Goal: Task Accomplishment & Management: Manage account settings

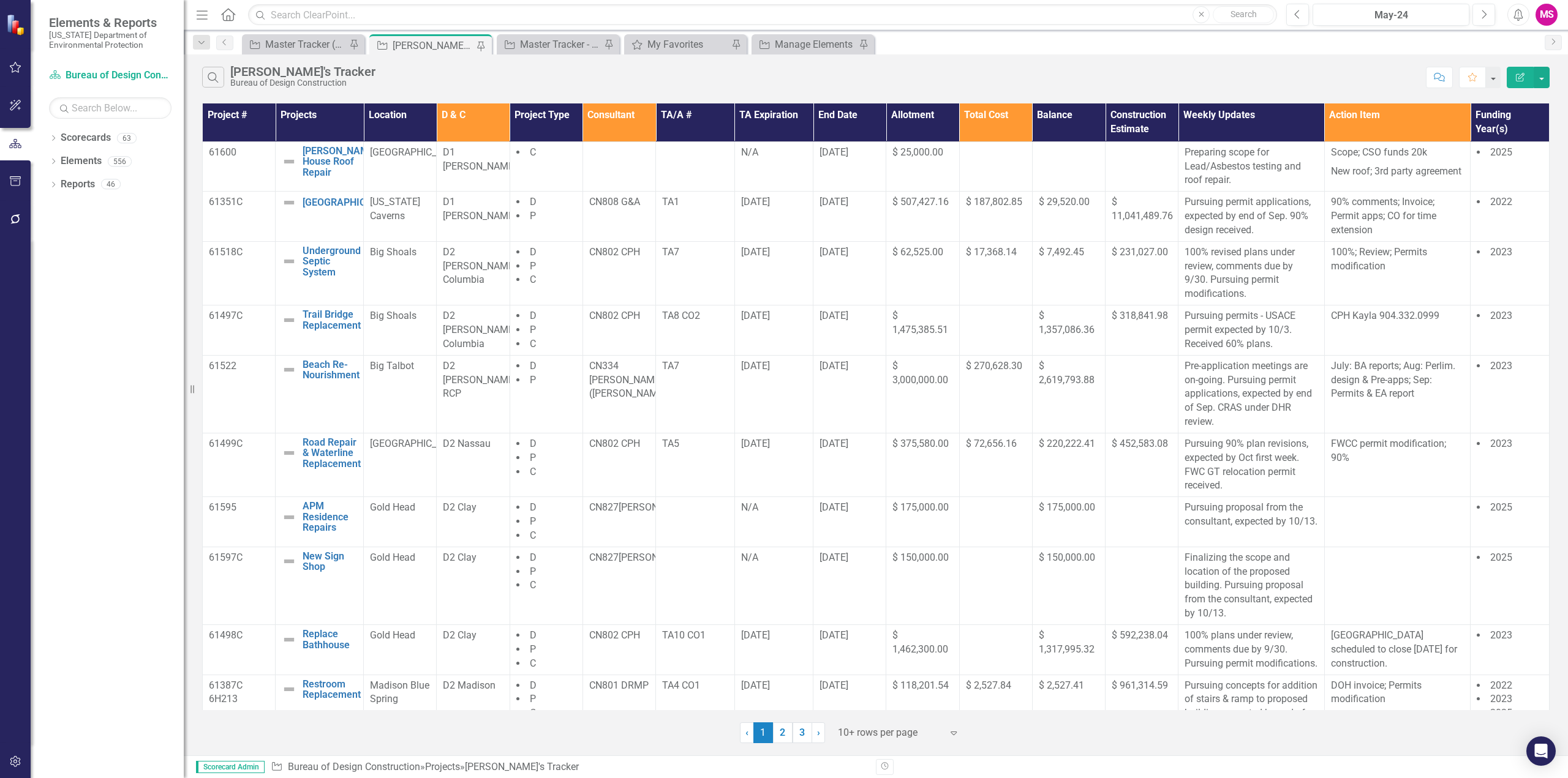
click at [207, 13] on icon "Menu" at bounding box center [203, 14] width 16 height 13
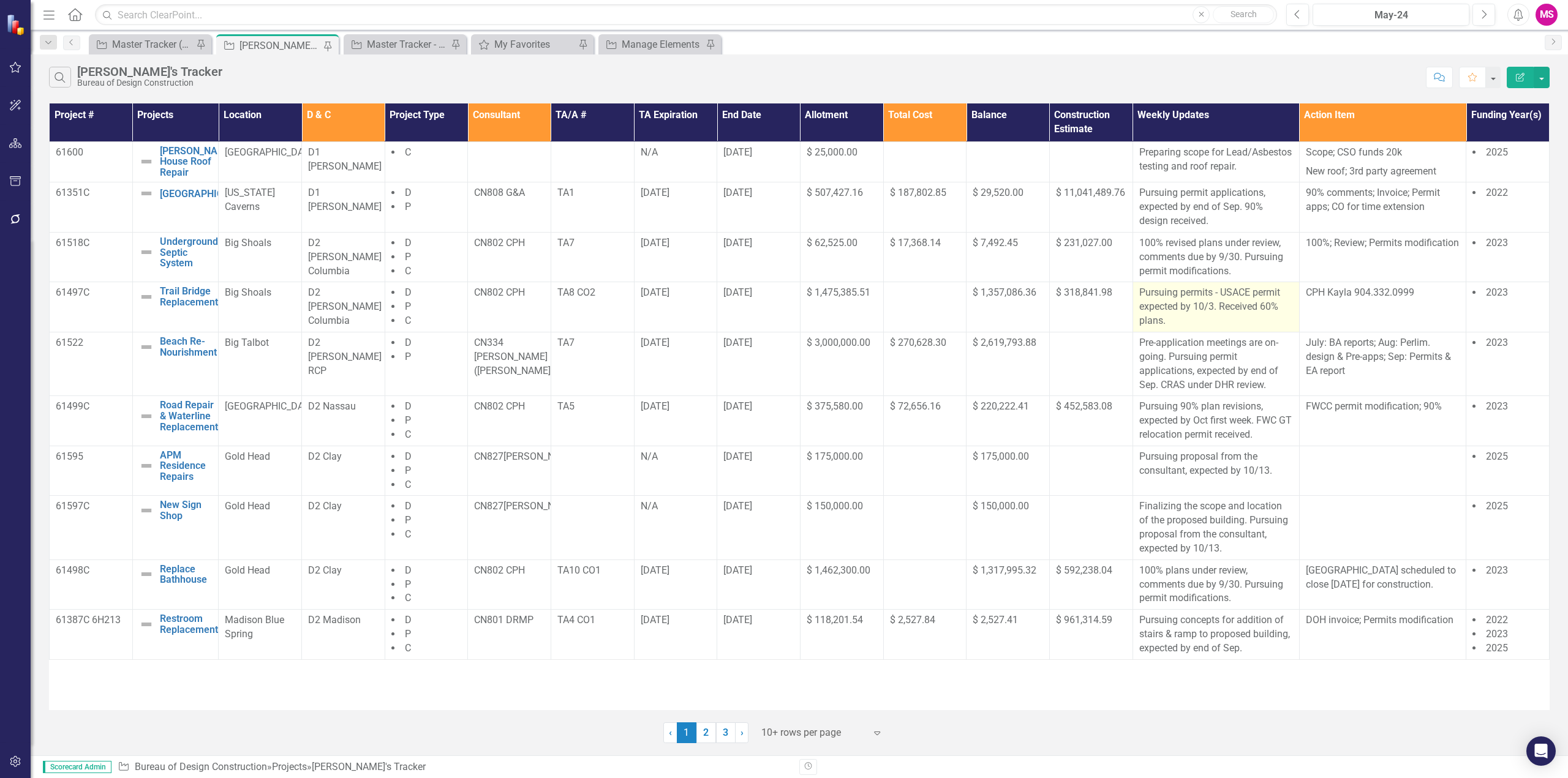
click at [1202, 313] on p "Pursuing permits - USACE permit expected by 10/3. Received 60% plans." at bounding box center [1215, 307] width 154 height 43
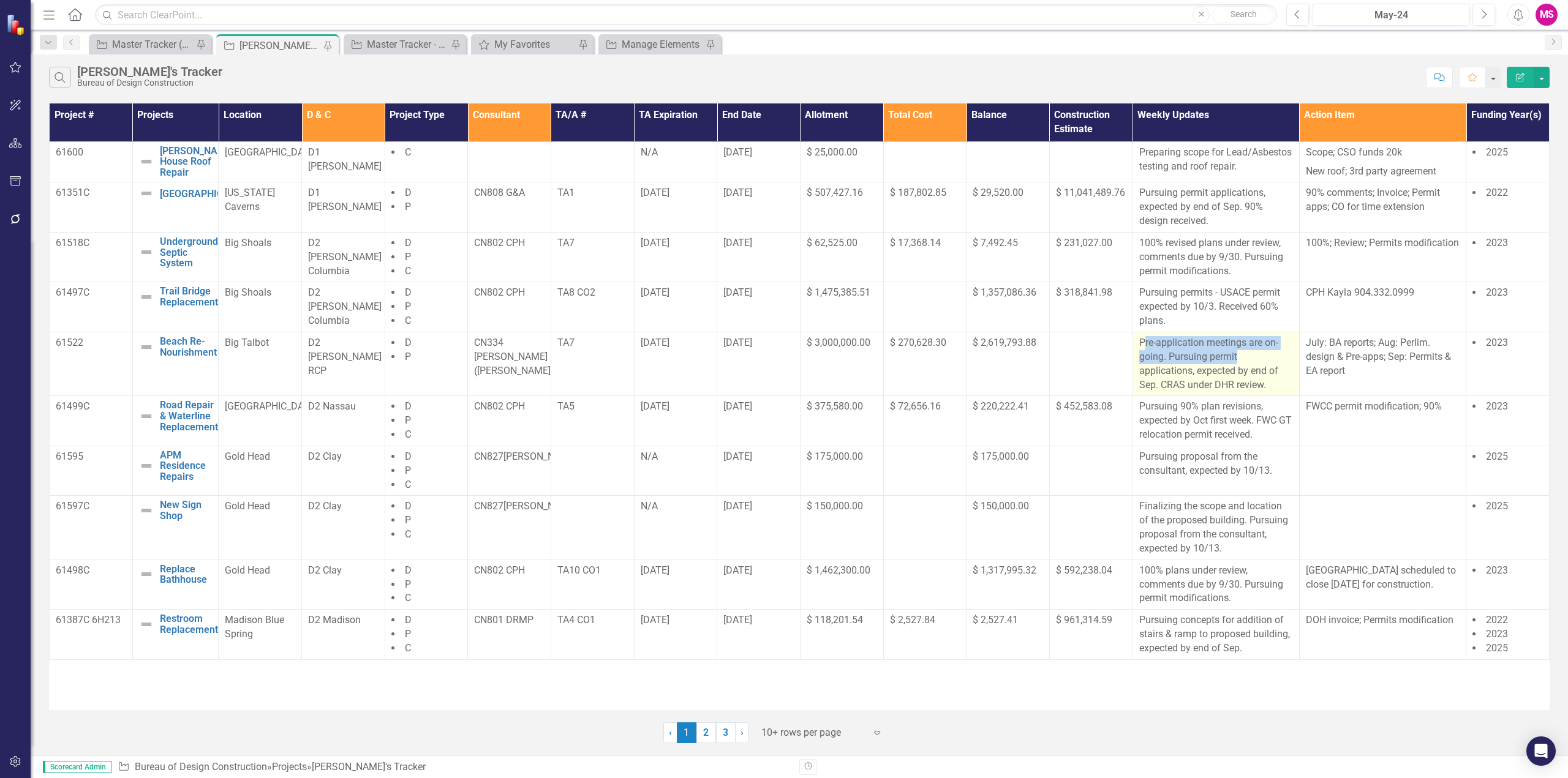
drag, startPoint x: 1154, startPoint y: 358, endPoint x: 1256, endPoint y: 366, distance: 102.3
click at [1256, 366] on p "Pre-application meetings are on-going. Pursuing permit applications, expected b…" at bounding box center [1215, 363] width 154 height 55
click at [1286, 380] on p "Pre-application meetings are on-going. Pursuing permit applications, expected b…" at bounding box center [1215, 363] width 154 height 55
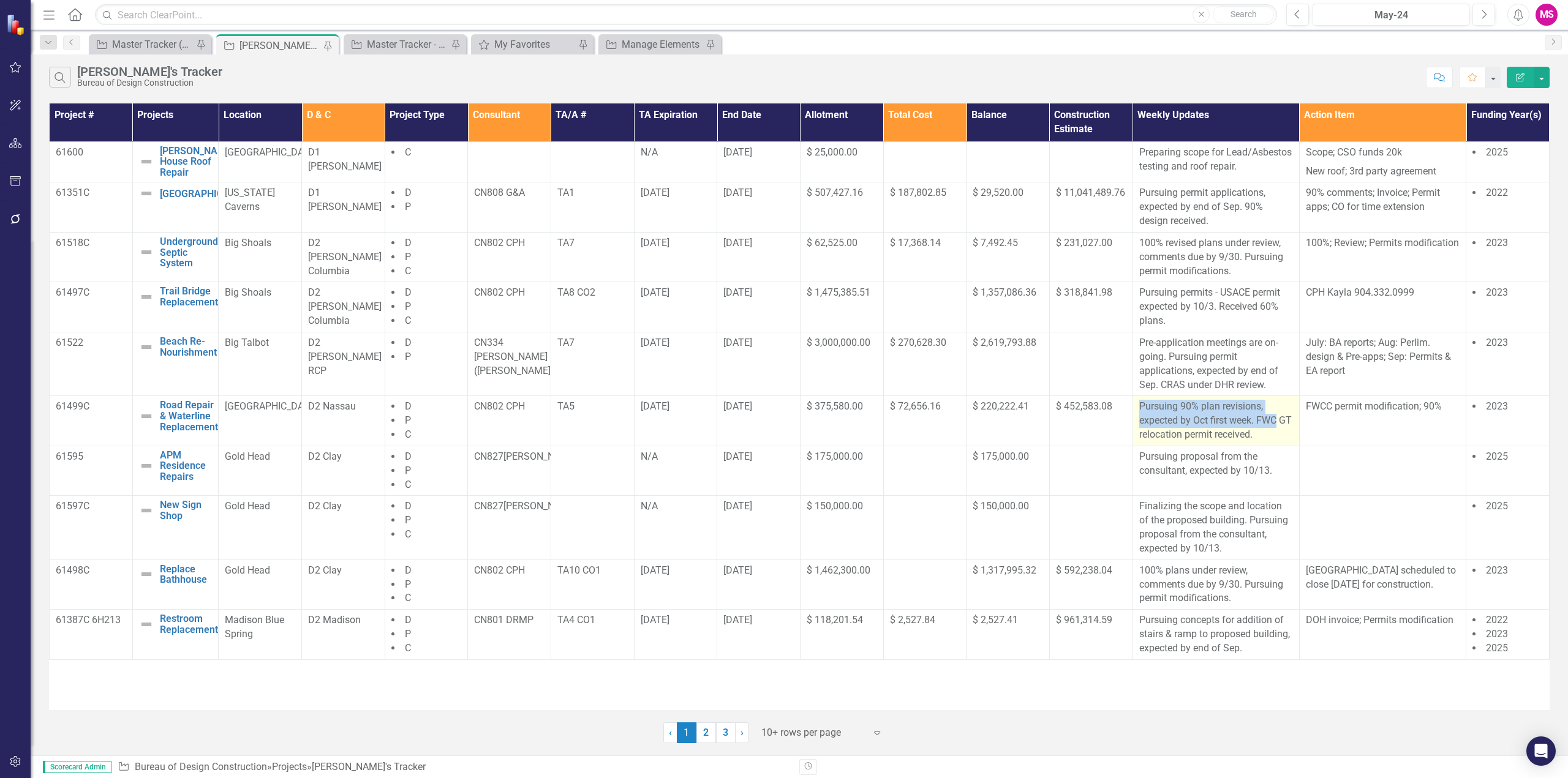
drag, startPoint x: 1136, startPoint y: 414, endPoint x: 1292, endPoint y: 431, distance: 156.9
click at [1292, 431] on td "Pursuing 90% plan revisions, expected by Oct first week. FWC GT relocation perm…" at bounding box center [1215, 421] width 166 height 50
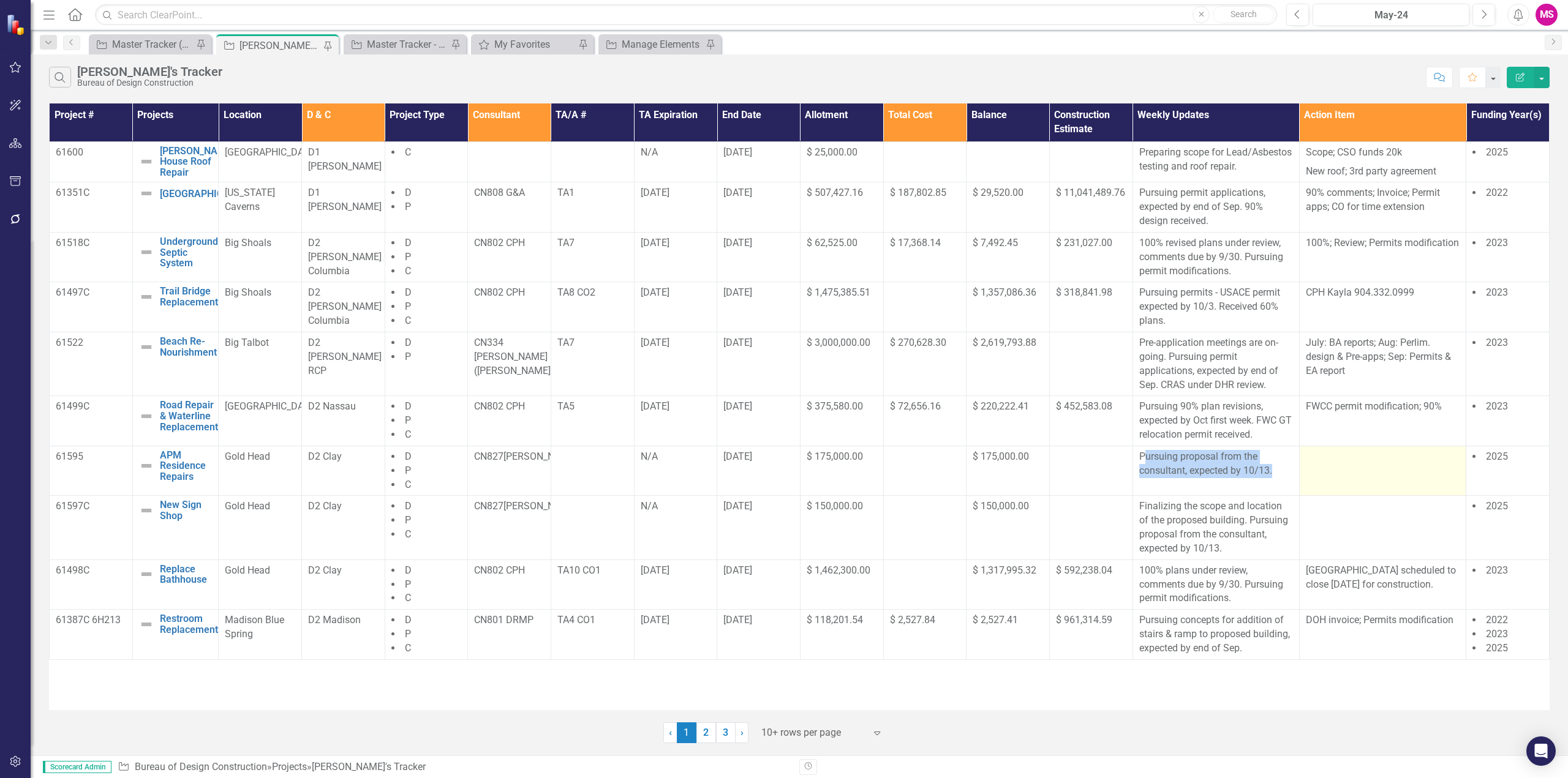
drag, startPoint x: 1146, startPoint y: 471, endPoint x: 1305, endPoint y: 485, distance: 159.6
click at [1305, 485] on tr "61595 APM Residence Repairs Edit Edit Project Link Open Element Gold Head D2 Cl…" at bounding box center [800, 471] width 1500 height 50
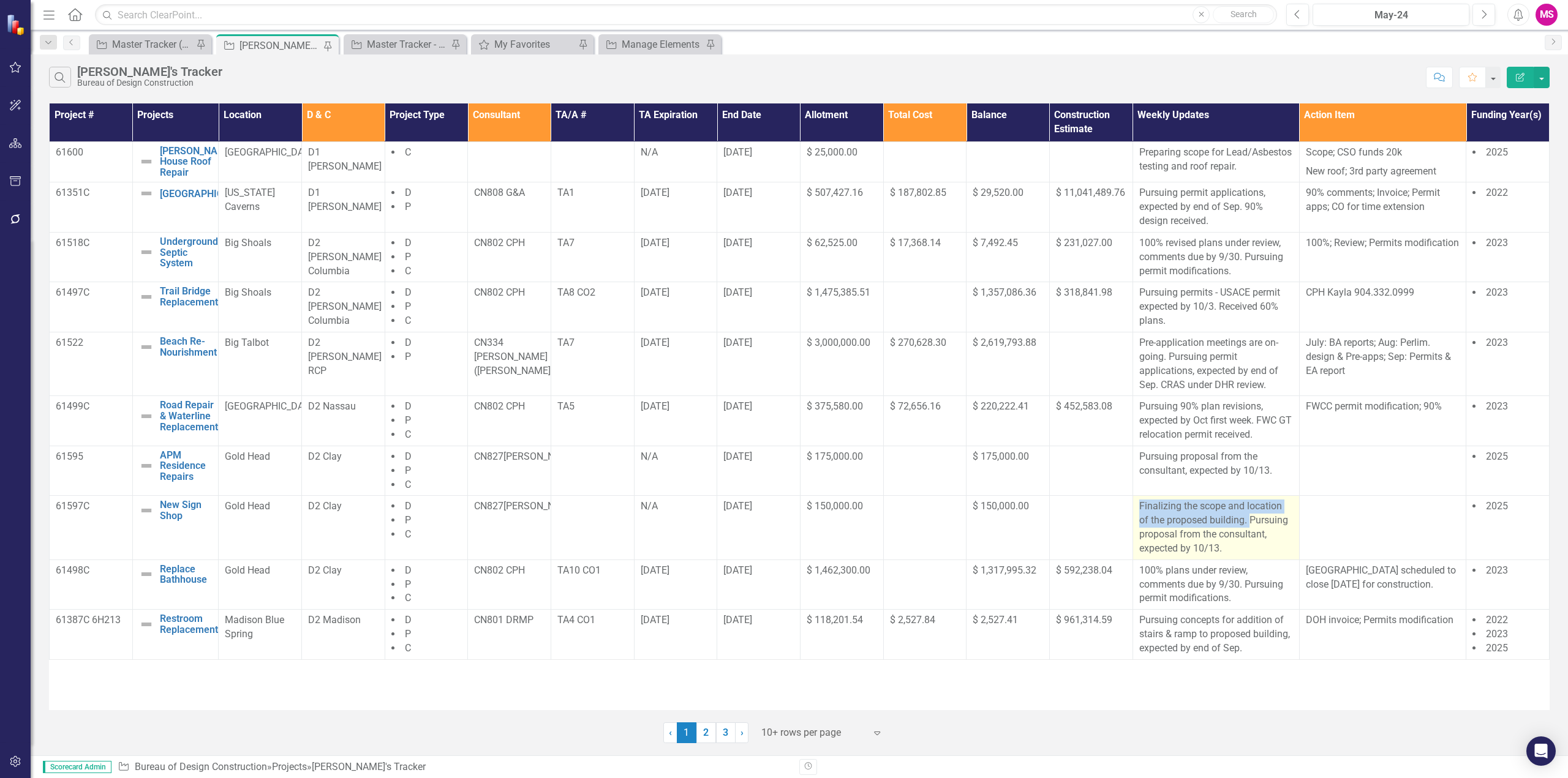
drag, startPoint x: 1138, startPoint y: 517, endPoint x: 1252, endPoint y: 529, distance: 114.6
click at [1252, 529] on tr "61597C New Sign Shop Edit Edit Project Link Open Element Gold Head D2 Clay D P …" at bounding box center [800, 527] width 1500 height 63
click at [1257, 538] on p "Finalizing the scope and location of the proposed building. Pursuing proposal f…" at bounding box center [1215, 527] width 154 height 55
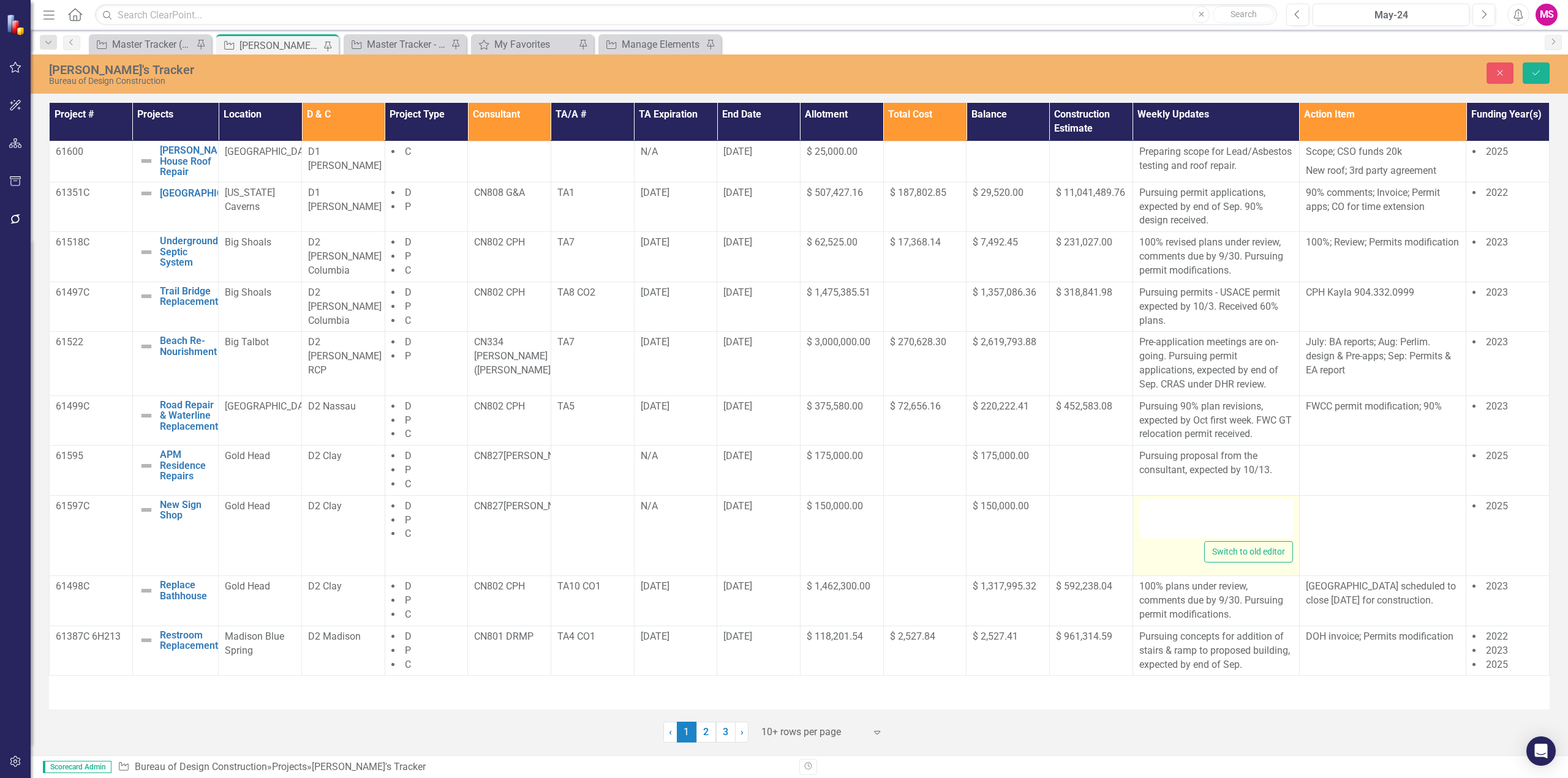
type textarea "<p>Finalizing the scope and location of the proposed building. Pursuing proposa…"
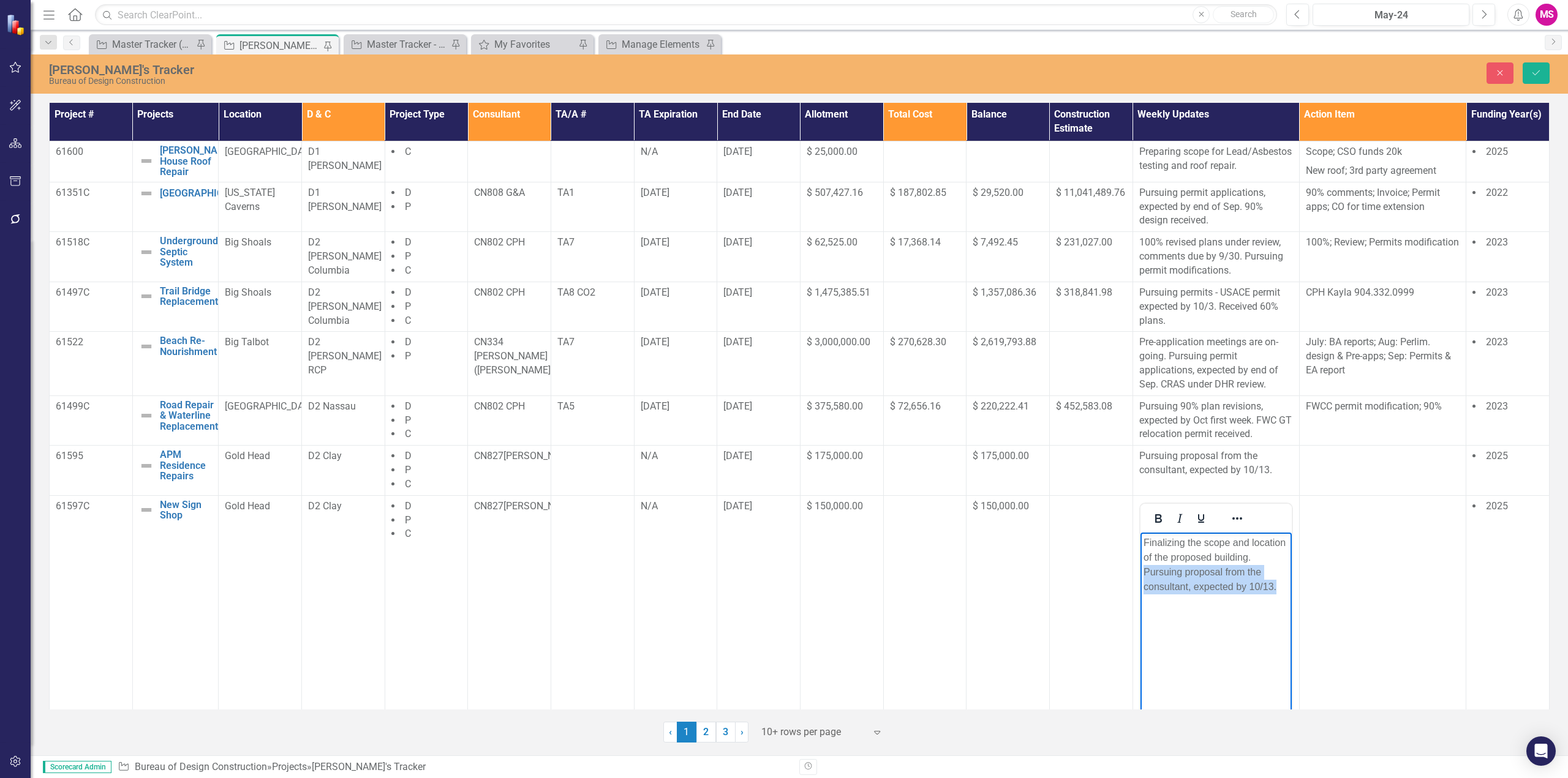
drag, startPoint x: 1269, startPoint y: 559, endPoint x: 1288, endPoint y: 588, distance: 34.7
click at [1288, 588] on body "Finalizing the scope and location of the proposed building. Pursuing proposal f…" at bounding box center [1215, 624] width 151 height 184
click at [1532, 68] on icon "Save" at bounding box center [1536, 72] width 11 height 9
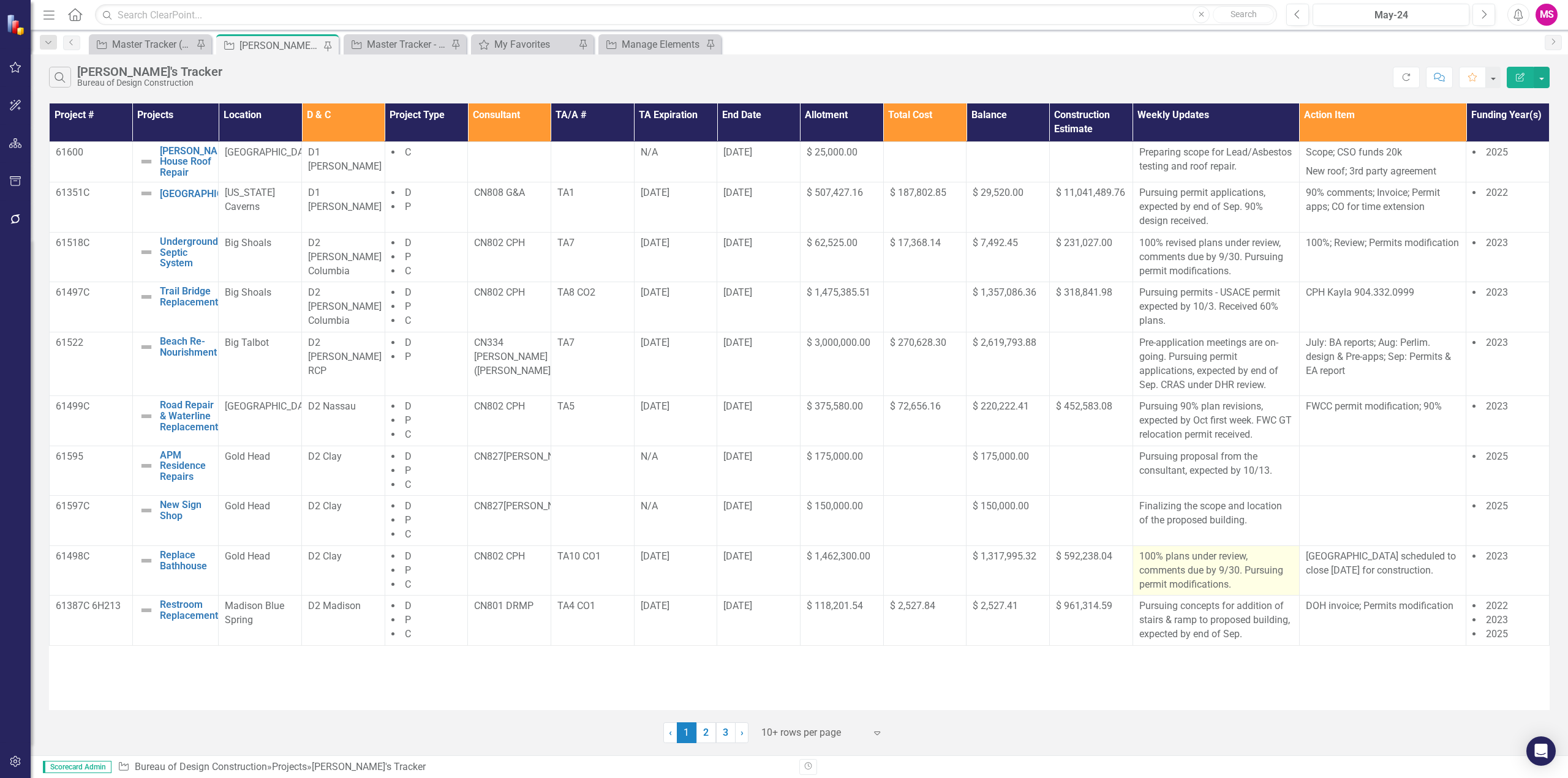
click at [1241, 575] on p "100% plans under review, comments due by 9/30. Pursuing permit modifications." at bounding box center [1215, 571] width 154 height 43
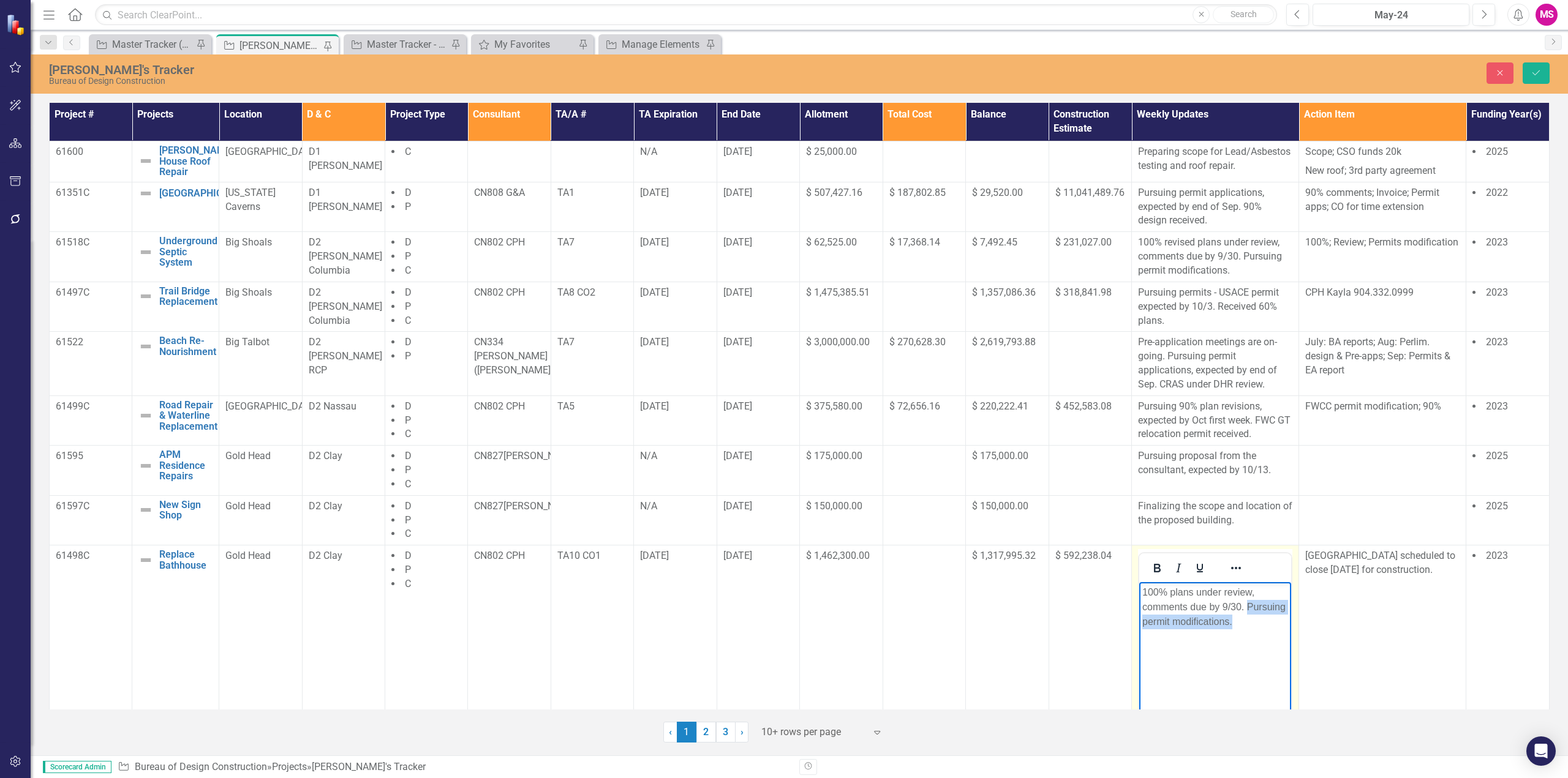
drag, startPoint x: 1249, startPoint y: 605, endPoint x: 1320, endPoint y: 646, distance: 82.0
click at [1291, 646] on html "100% plans under review, comments due by 9/30. Pursuing permit modifications." at bounding box center [1214, 674] width 152 height 184
click at [1532, 68] on icon "Save" at bounding box center [1536, 72] width 11 height 9
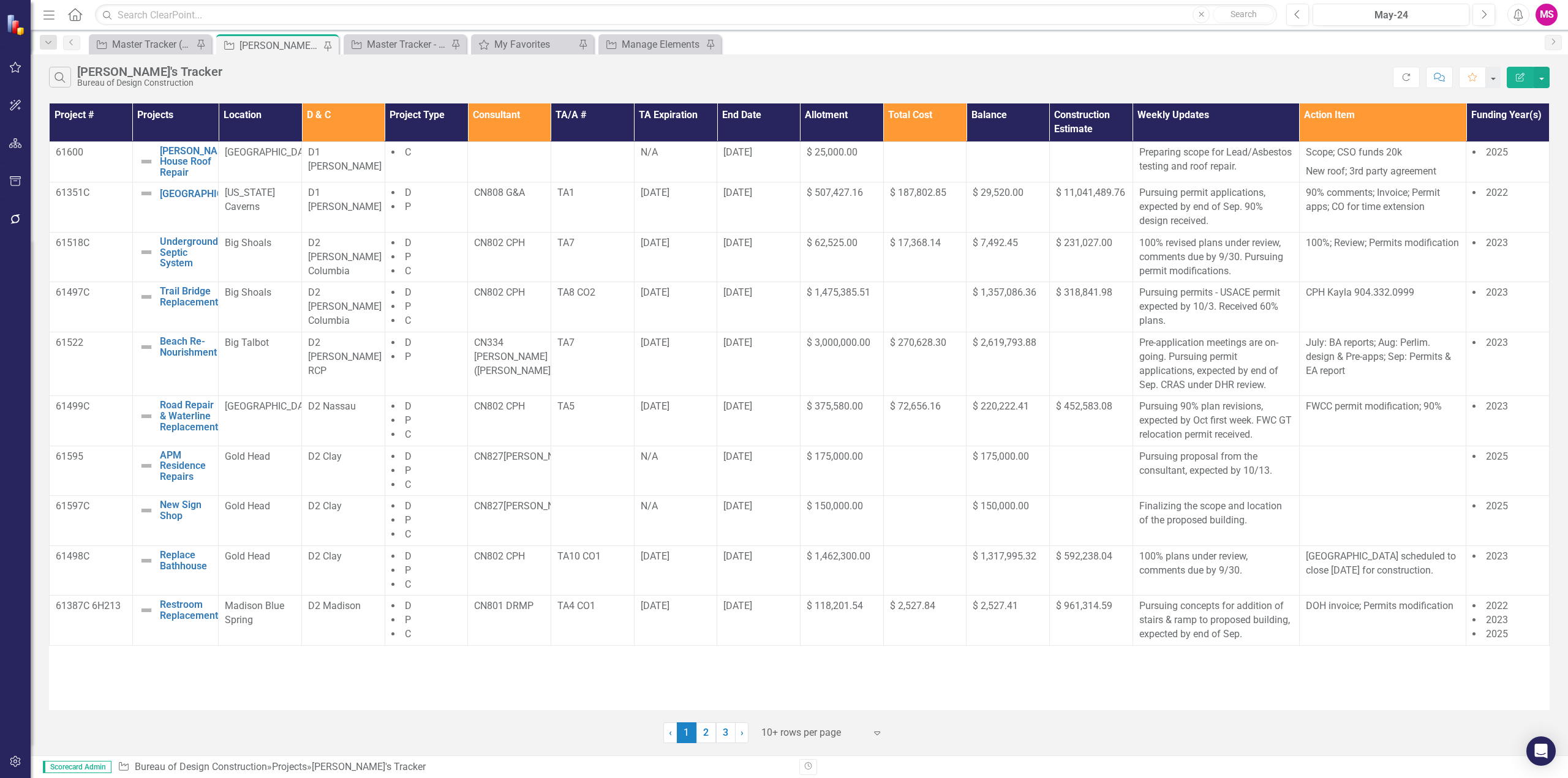
click at [1243, 738] on div "‹ Previous 1 (current) 2 3 › Next 10+ rows per page Expand" at bounding box center [799, 728] width 1500 height 30
click at [1214, 642] on p "Pursuing concepts for addition of stairs & ramp to proposed building, expected …" at bounding box center [1215, 620] width 154 height 43
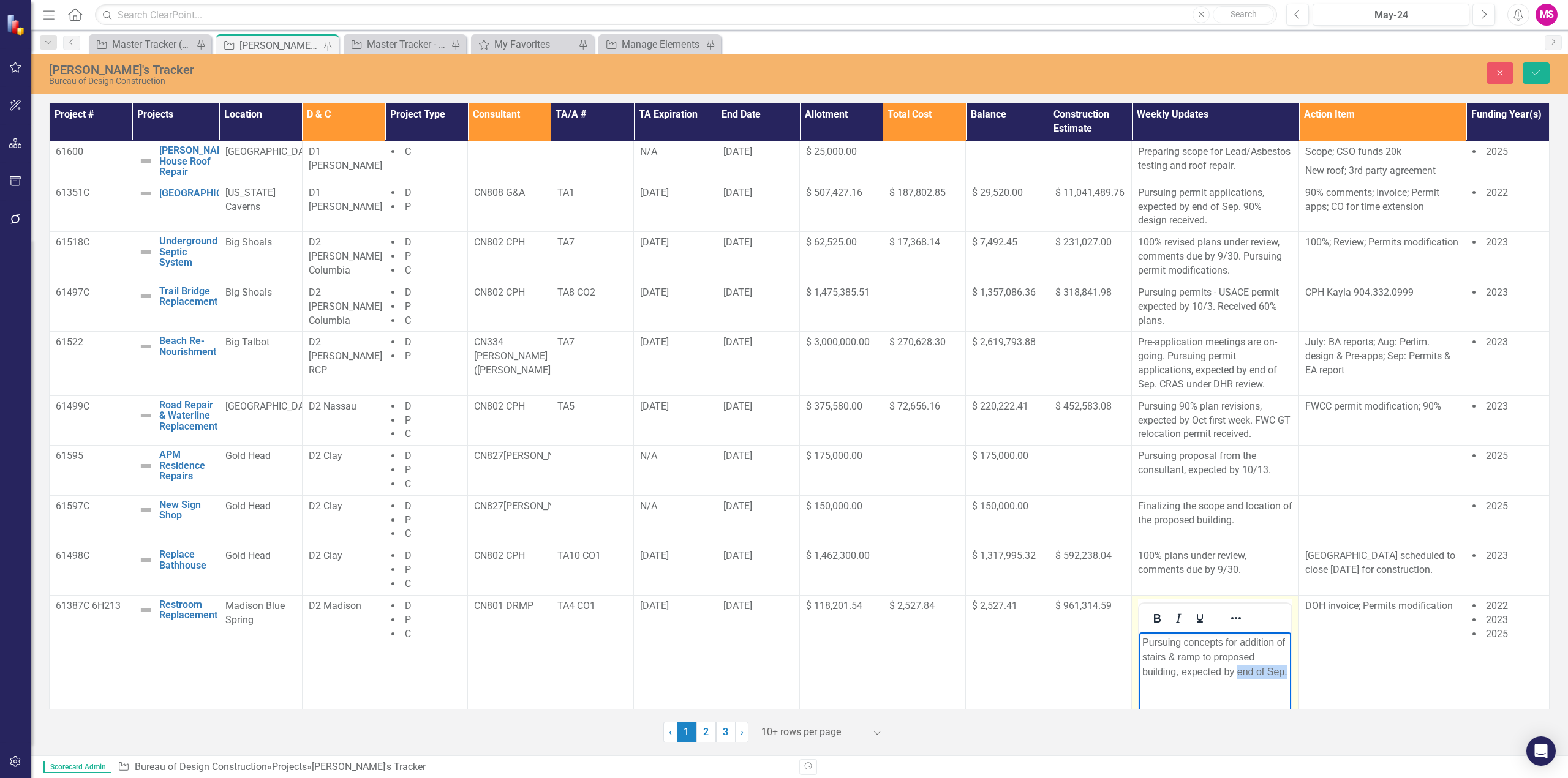
scroll to position [20, 0]
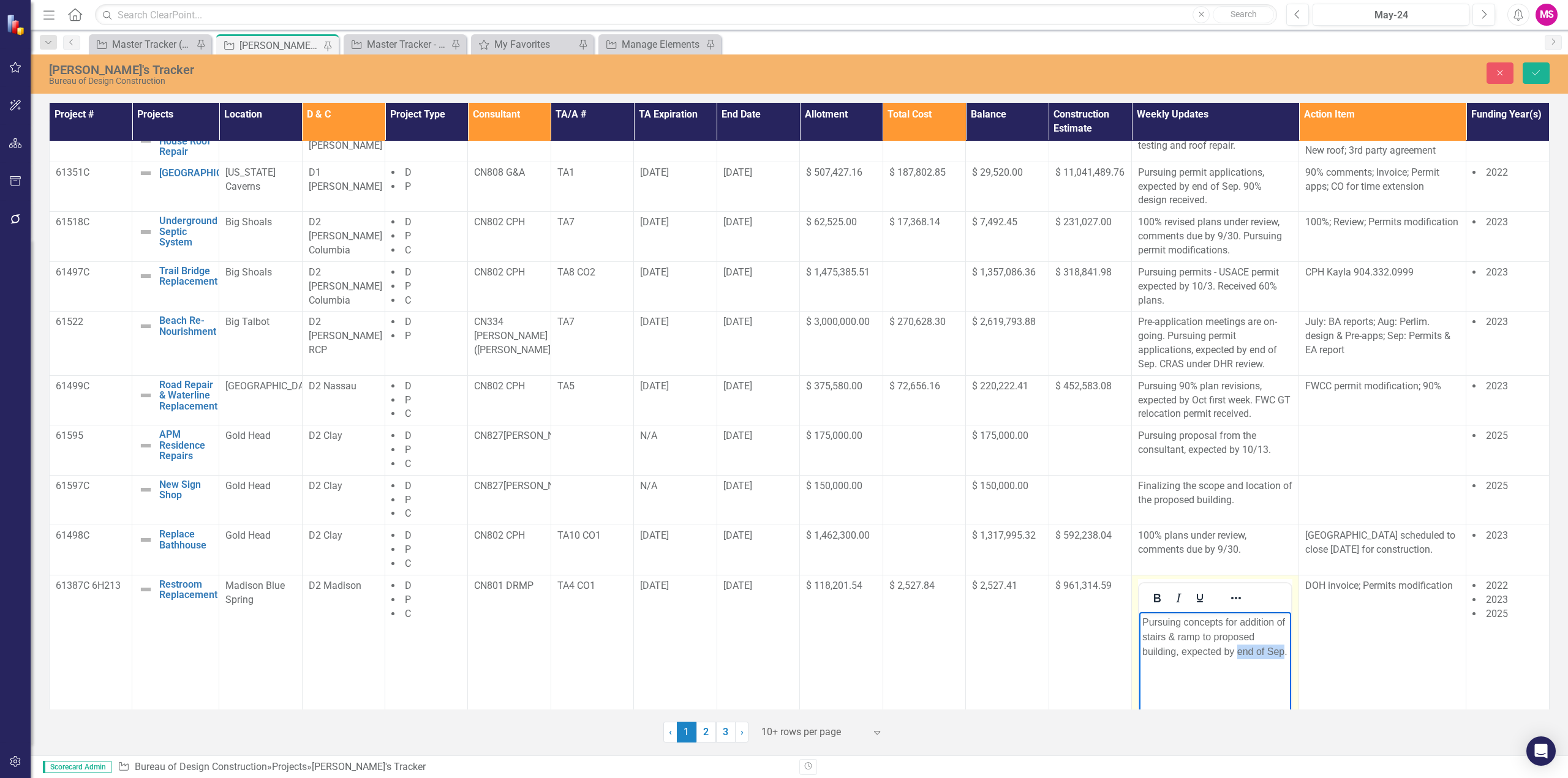
drag, startPoint x: 1236, startPoint y: 651, endPoint x: 1159, endPoint y: 670, distance: 79.3
click at [1159, 659] on p "Pursuing concepts for addition of stairs & ramp to proposed building, expected …" at bounding box center [1214, 637] width 145 height 44
click at [1533, 76] on icon "Save" at bounding box center [1536, 72] width 11 height 9
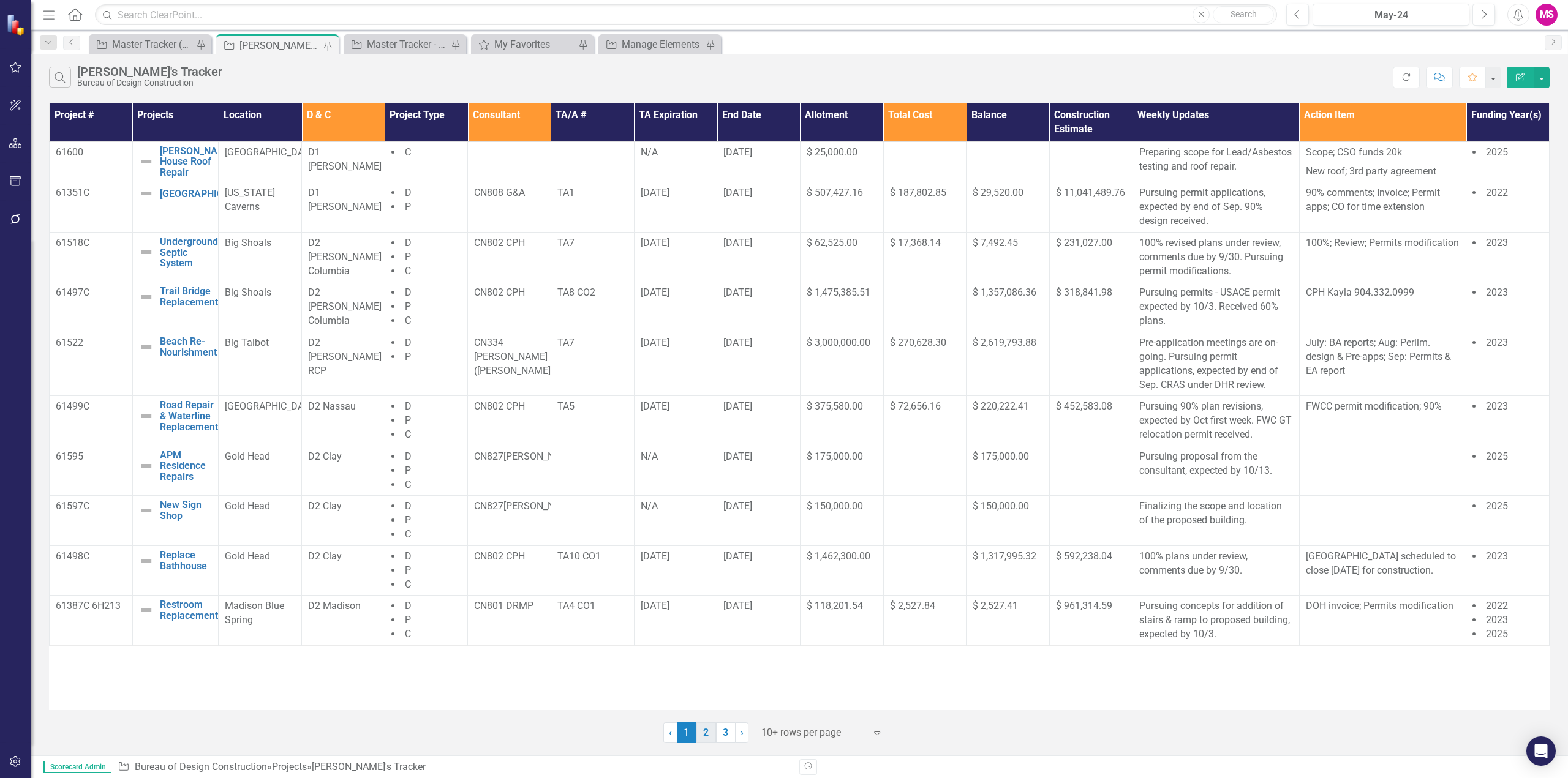
click at [706, 732] on link "2" at bounding box center [706, 733] width 19 height 21
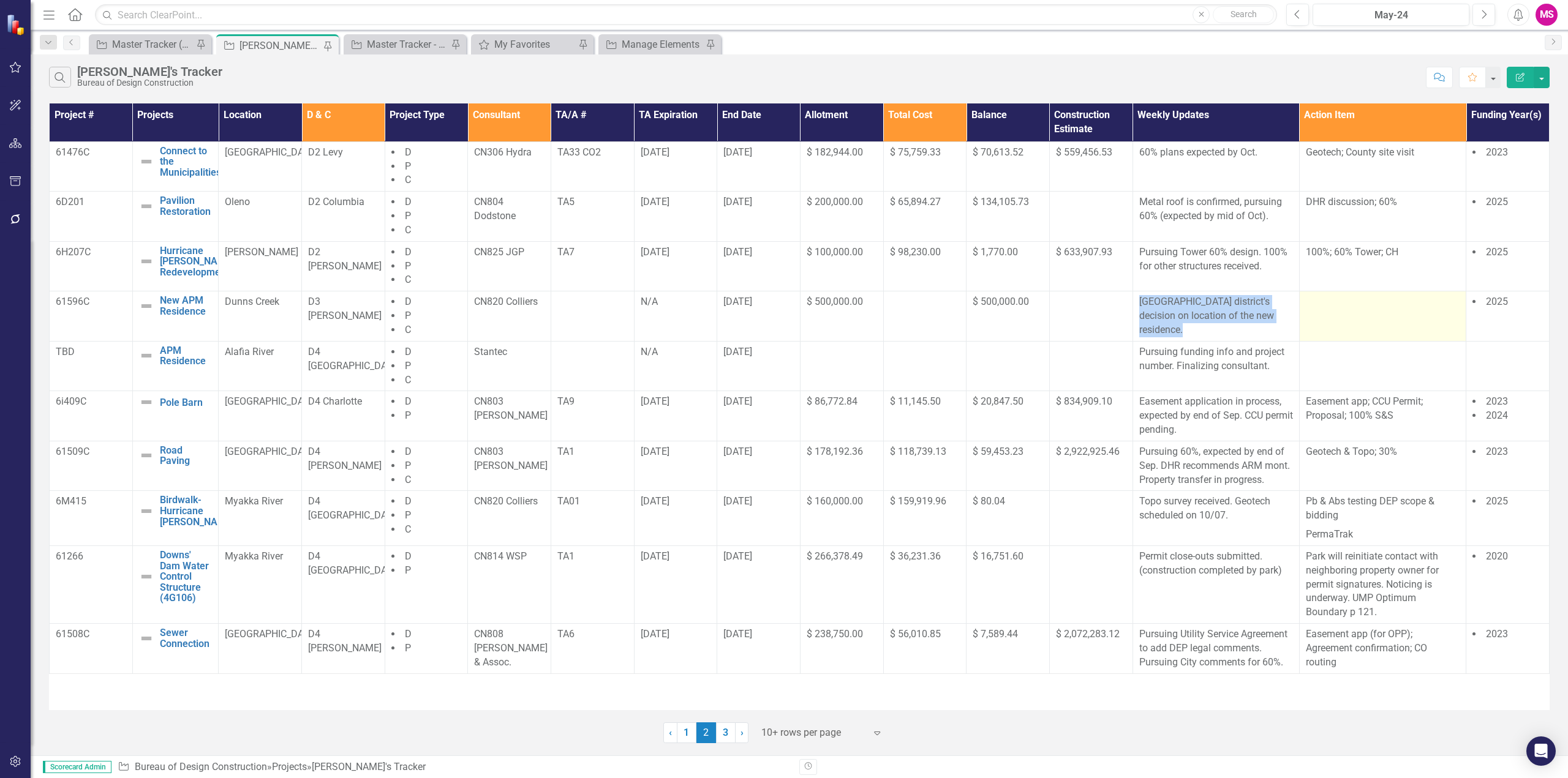
drag, startPoint x: 1135, startPoint y: 294, endPoint x: 1320, endPoint y: 320, distance: 186.8
click at [1320, 320] on tr "61596C New APM Residence Edit Edit Project Link Open Element Dunns Creek D3 [PE…" at bounding box center [800, 317] width 1500 height 50
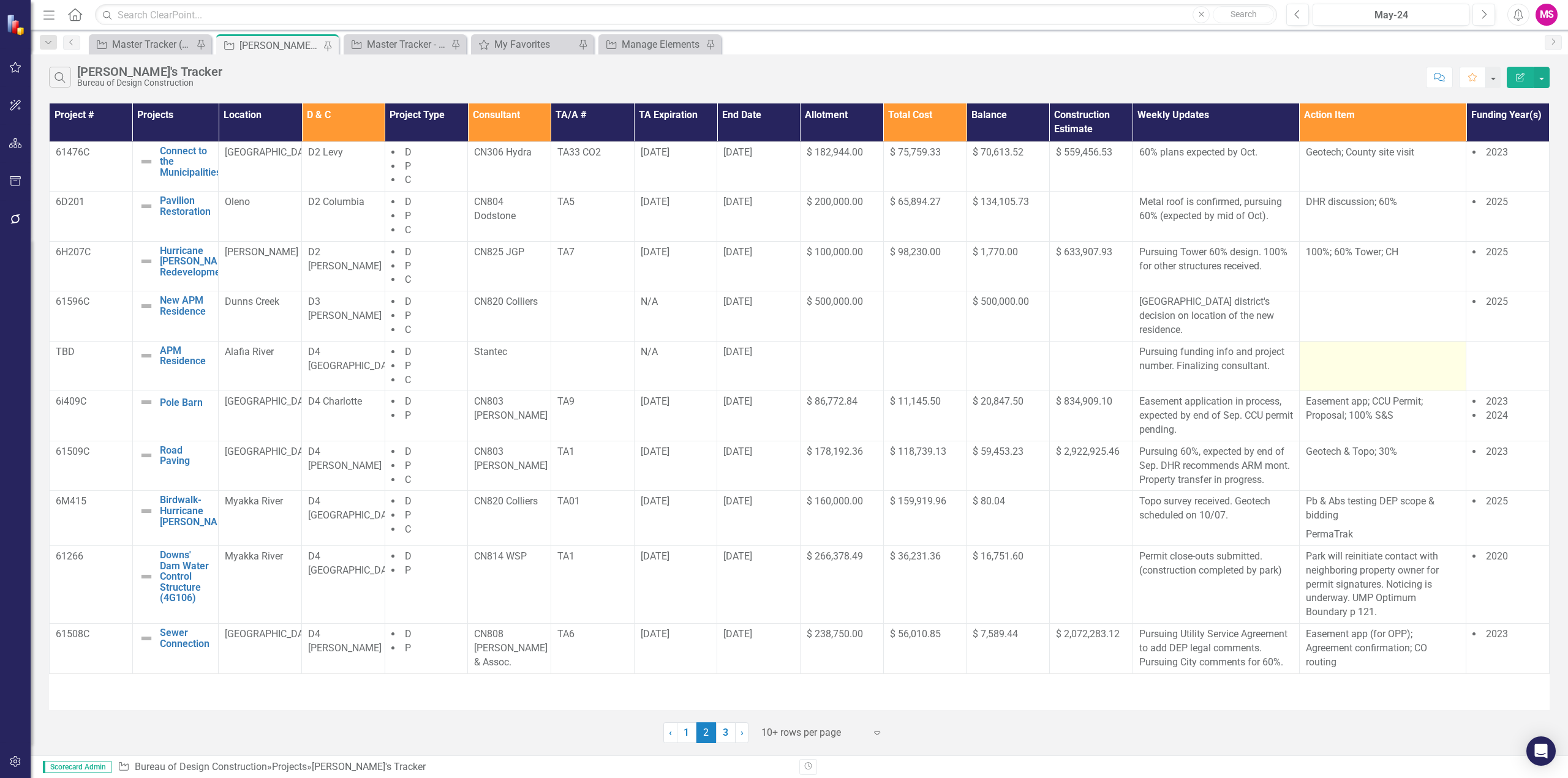
click at [1324, 369] on td at bounding box center [1382, 366] width 166 height 50
